Goal: Communication & Community: Share content

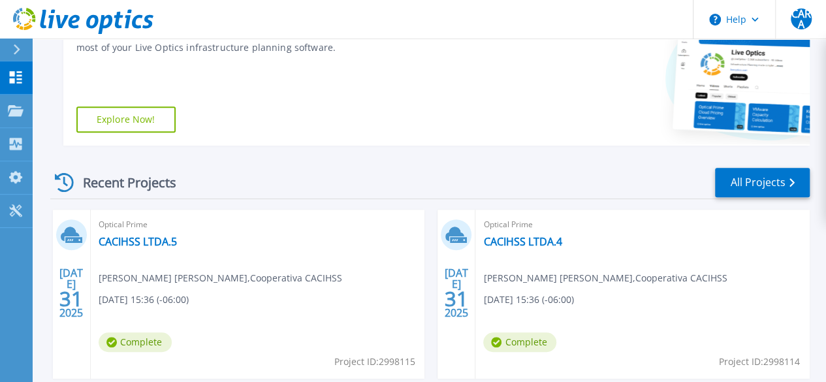
scroll to position [261, 0]
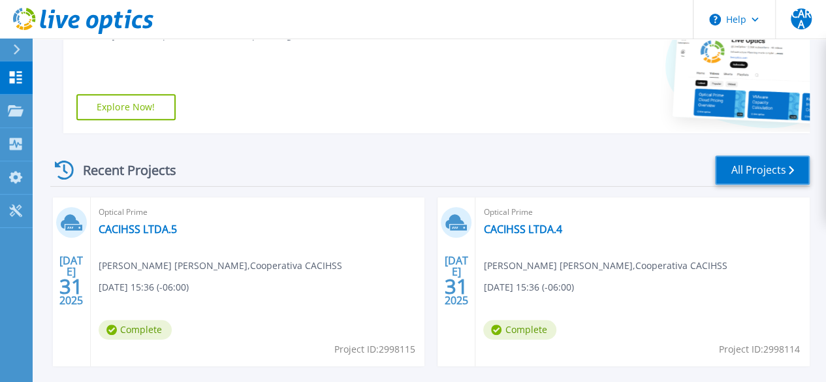
click at [734, 168] on link "All Projects" at bounding box center [762, 169] width 95 height 29
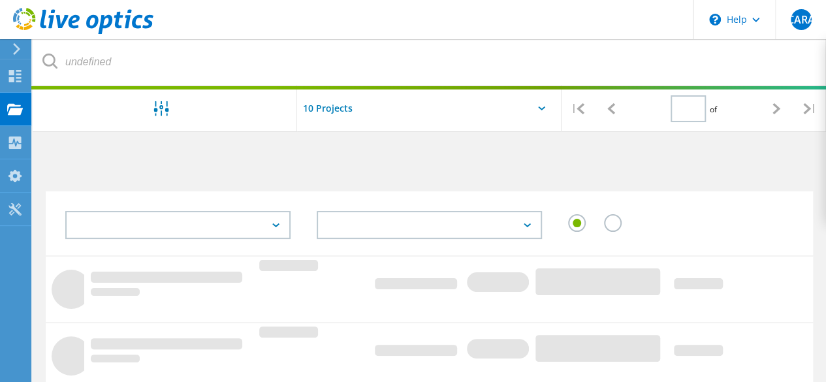
type input "1"
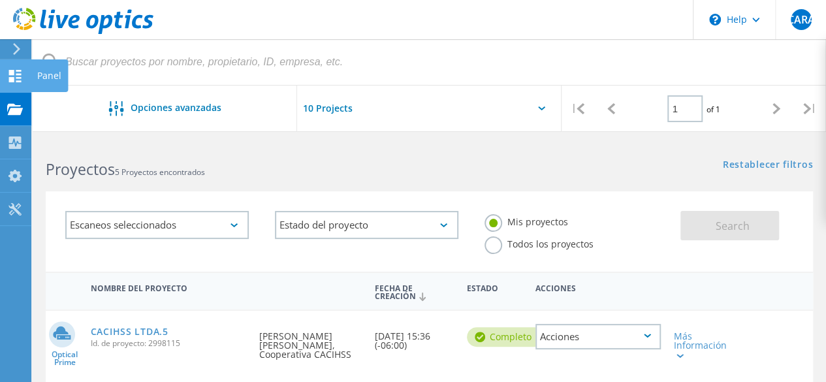
click at [18, 78] on use at bounding box center [15, 76] width 12 height 12
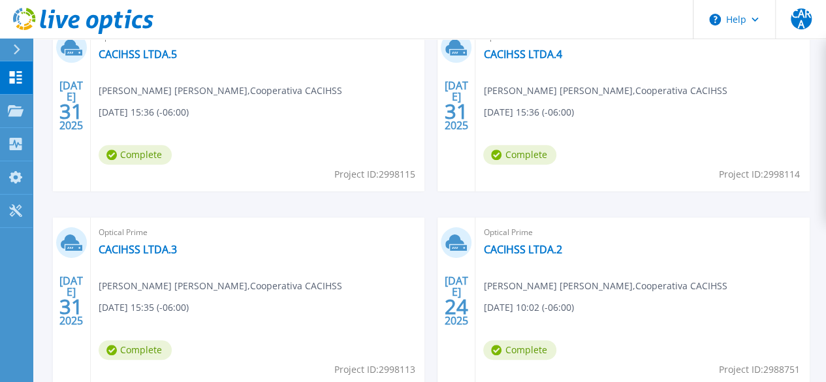
scroll to position [457, 0]
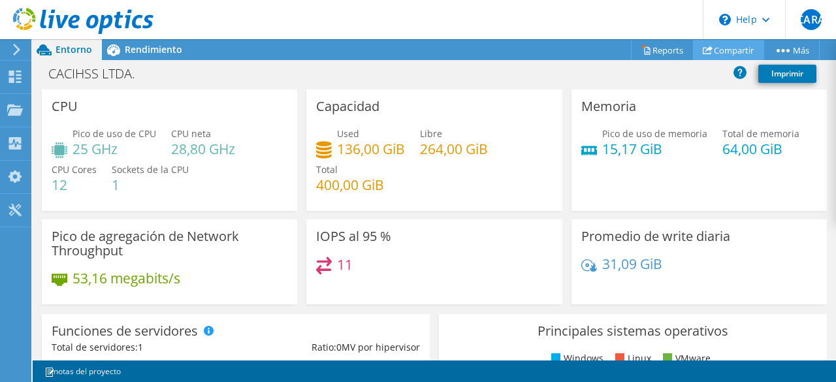
click at [737, 52] on link "Compartir" at bounding box center [728, 50] width 71 height 20
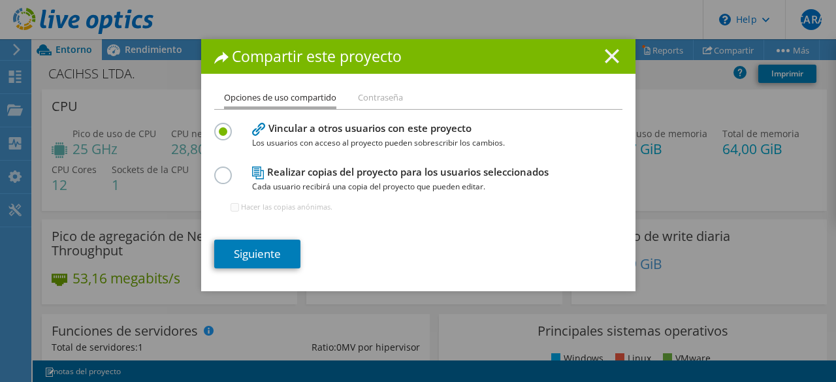
click at [607, 61] on icon at bounding box center [612, 56] width 14 height 14
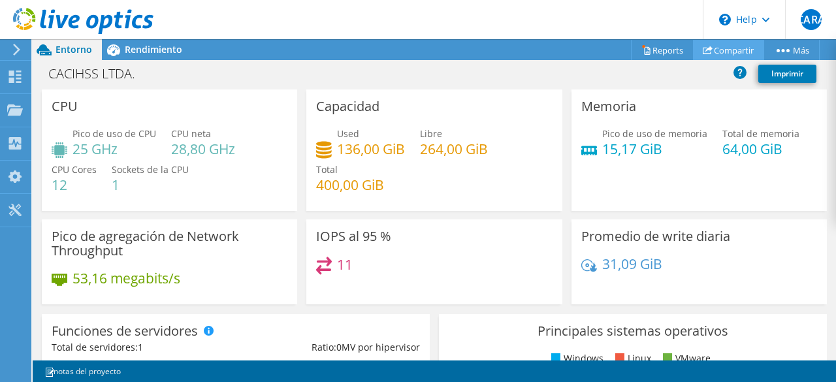
click at [721, 48] on link "Compartir" at bounding box center [728, 50] width 71 height 20
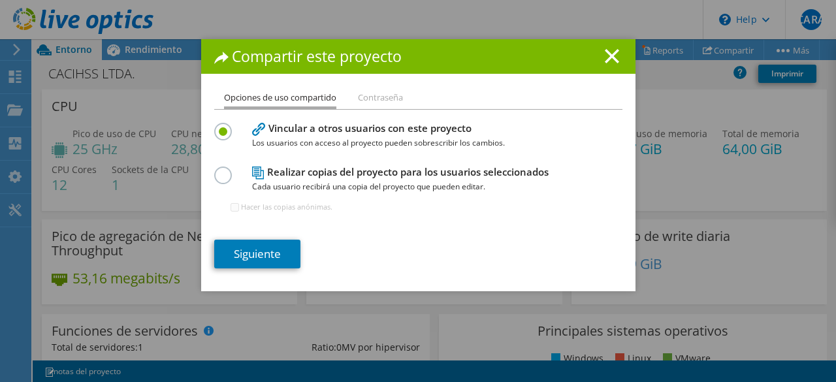
click at [226, 182] on div "Realizar copias del proyecto para los usuarios seleccionados Cada usuario recib…" at bounding box center [418, 194] width 408 height 63
click at [216, 170] on label at bounding box center [225, 168] width 23 height 3
click at [0, 0] on input "radio" at bounding box center [0, 0] width 0 height 0
click at [252, 261] on link "Siguiente" at bounding box center [257, 254] width 86 height 29
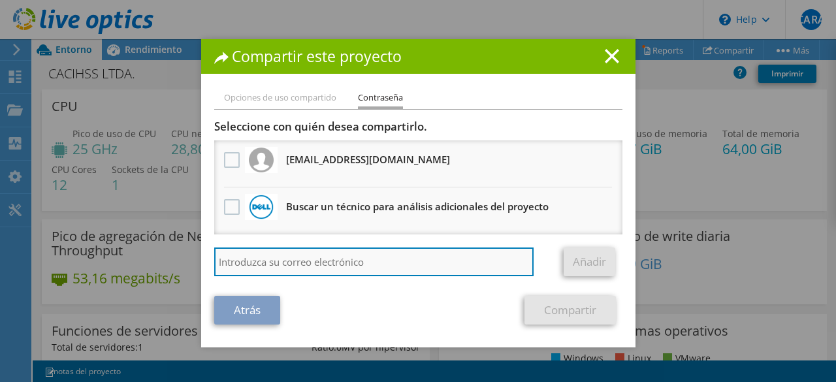
click at [298, 264] on input "search" at bounding box center [374, 261] width 320 height 29
type input "lmatamoros@tigo.com.hn"
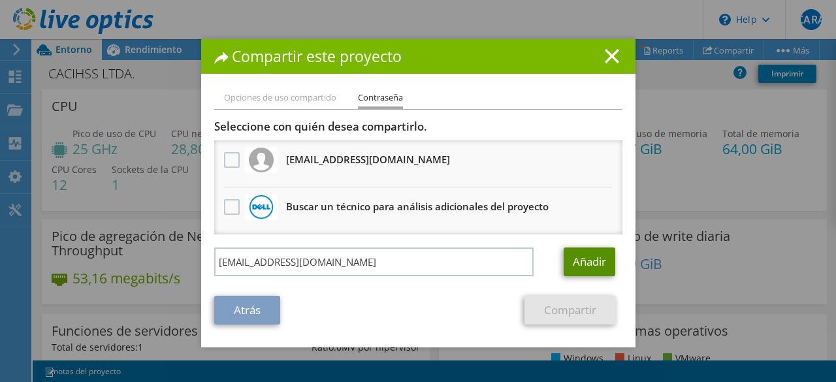
click at [579, 263] on link "Añadir" at bounding box center [590, 261] width 52 height 29
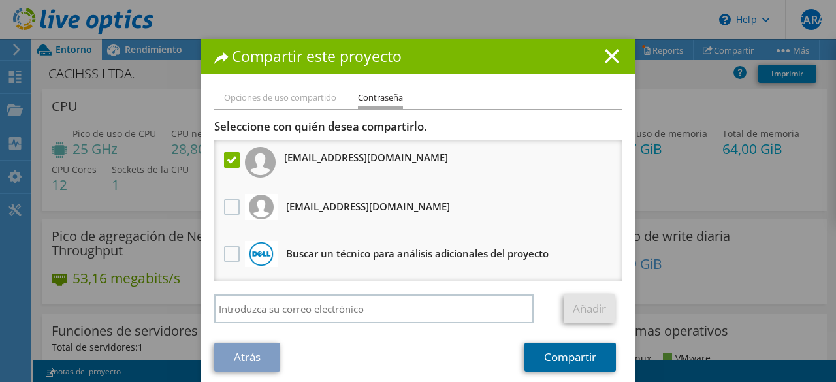
click at [551, 361] on link "Compartir" at bounding box center [569, 357] width 91 height 29
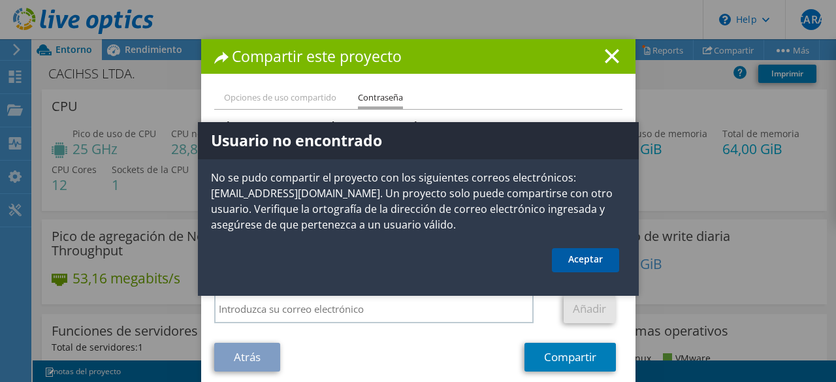
click at [572, 258] on link "Aceptar" at bounding box center [585, 260] width 67 height 24
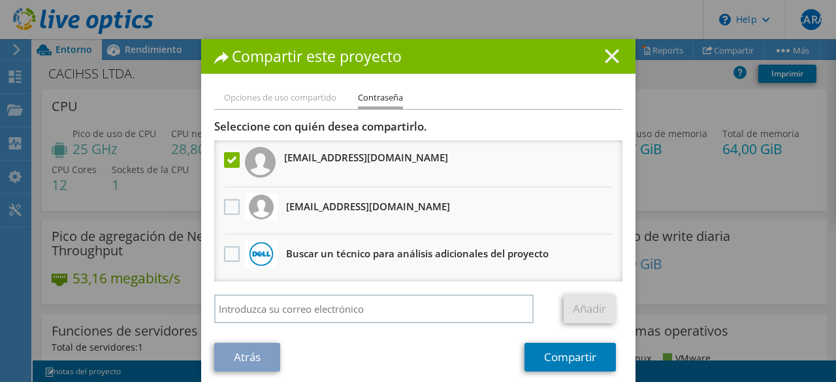
click at [605, 59] on line at bounding box center [611, 56] width 13 height 13
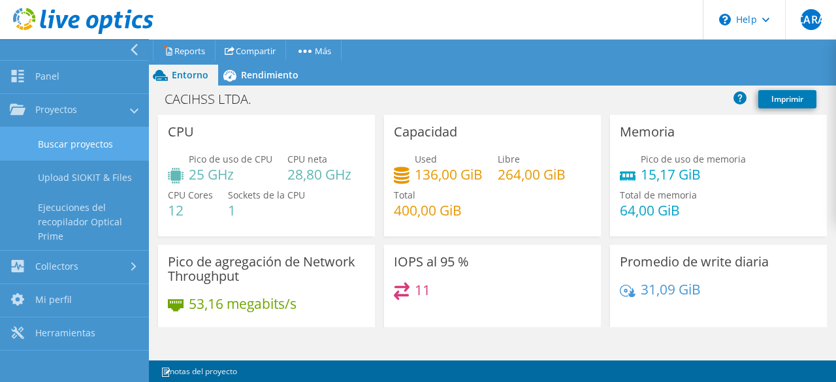
click at [92, 149] on link "Buscar proyectos" at bounding box center [74, 143] width 149 height 33
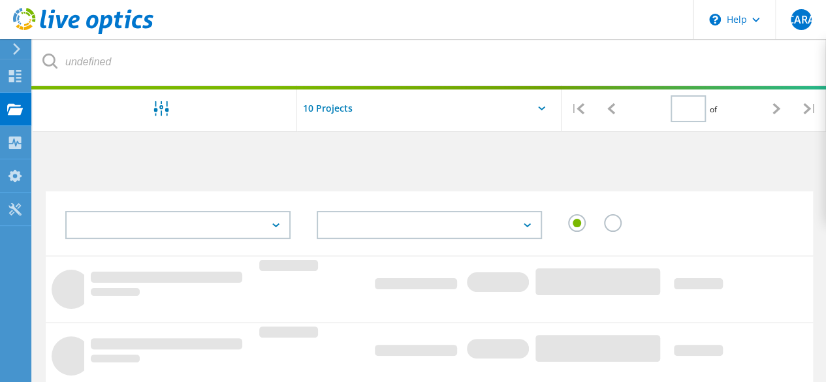
type input "1"
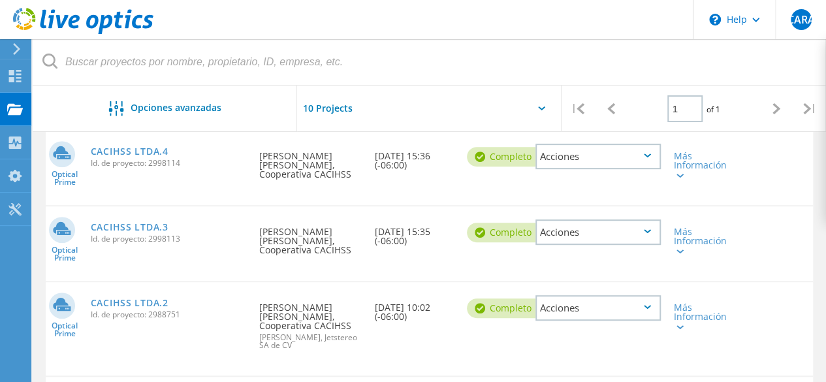
scroll to position [396, 0]
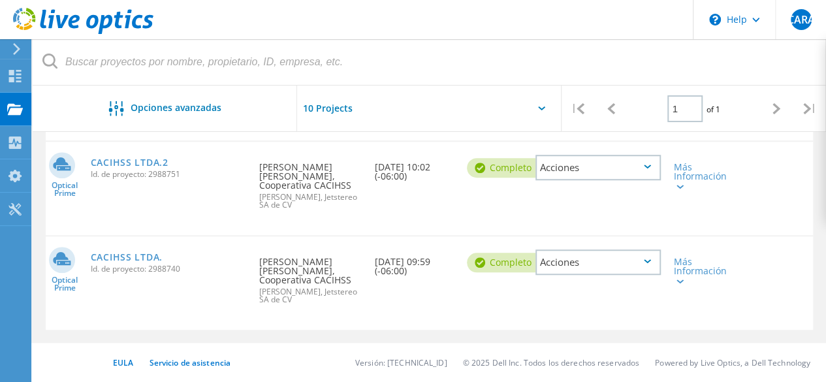
click at [150, 249] on div "CACIHSS LTDA. Id. de proyecto: 2988740" at bounding box center [168, 261] width 169 height 50
click at [149, 257] on link "CACIHSS LTDA." at bounding box center [127, 257] width 72 height 9
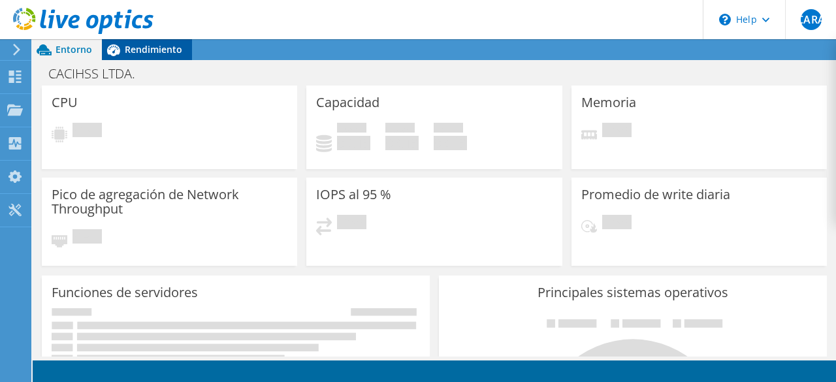
click at [141, 44] on span "Rendimiento" at bounding box center [153, 49] width 57 height 12
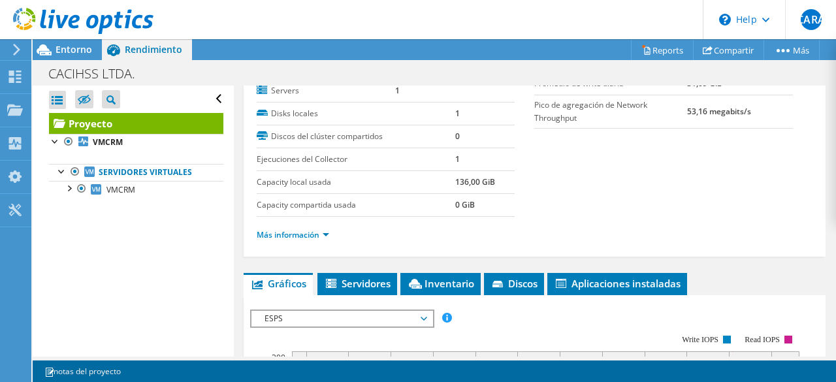
scroll to position [131, 0]
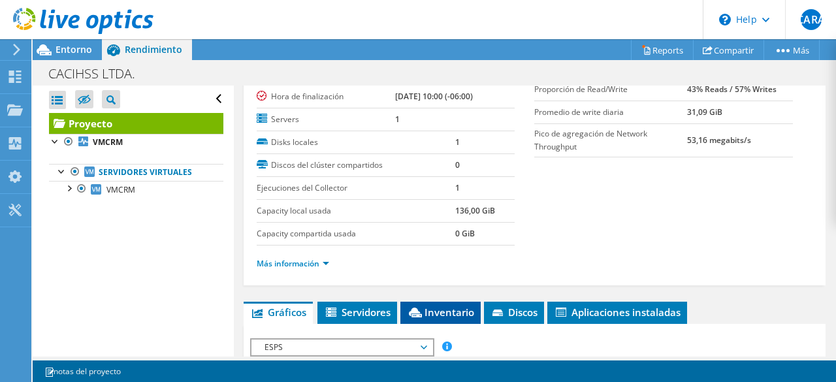
click at [434, 319] on li "Inventario" at bounding box center [440, 313] width 80 height 22
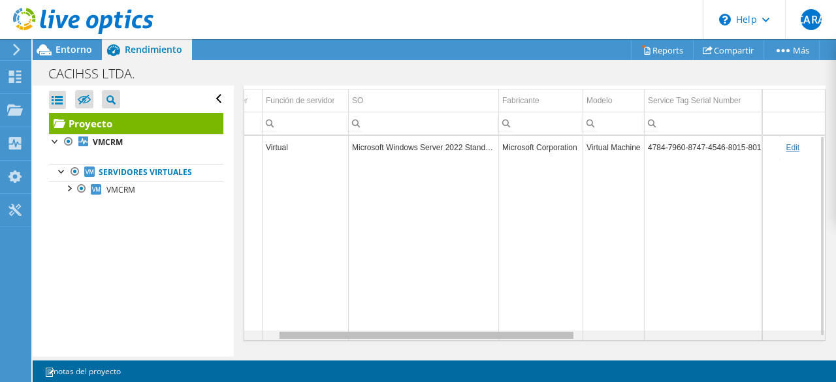
scroll to position [0, 0]
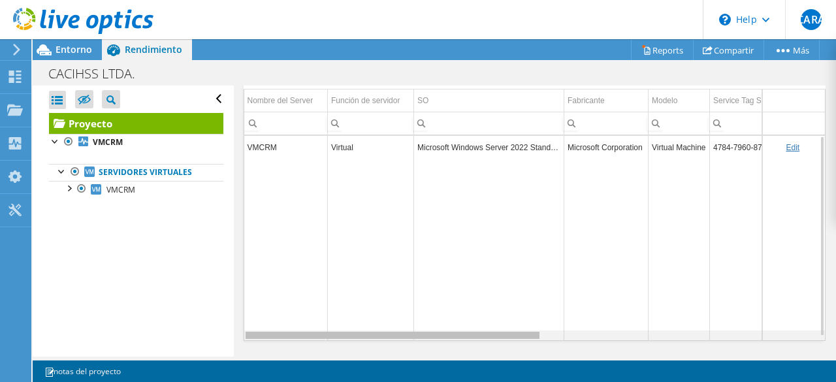
drag, startPoint x: 474, startPoint y: 332, endPoint x: 449, endPoint y: 325, distance: 26.0
click at [449, 325] on body "CARA Usuario final Carlos Alejandro Rodriguez Amador carlos.rodriguez@cacihss.h…" at bounding box center [418, 191] width 836 height 382
